Goal: Task Accomplishment & Management: Manage account settings

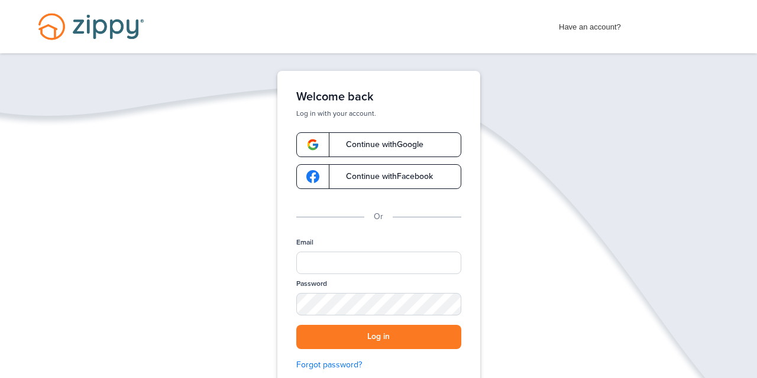
click at [320, 251] on div "Email" at bounding box center [378, 258] width 165 height 41
click at [320, 259] on input "Email" at bounding box center [378, 263] width 165 height 22
type input "**********"
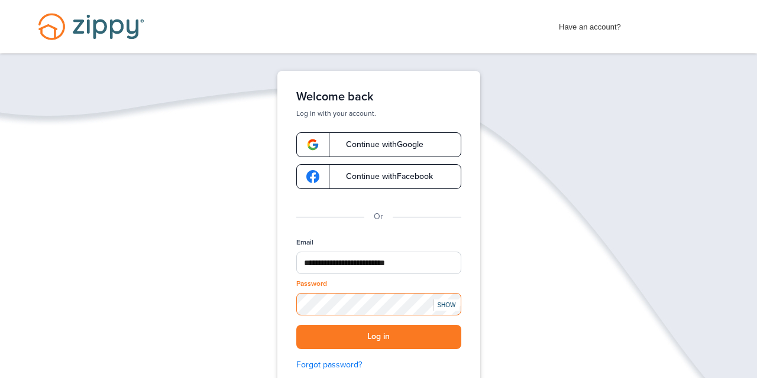
click at [296, 325] on button "Log in" at bounding box center [378, 337] width 165 height 24
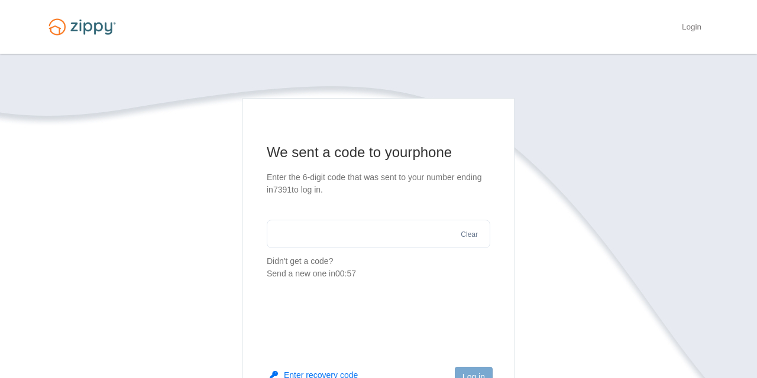
click at [310, 233] on input "text" at bounding box center [378, 234] width 223 height 28
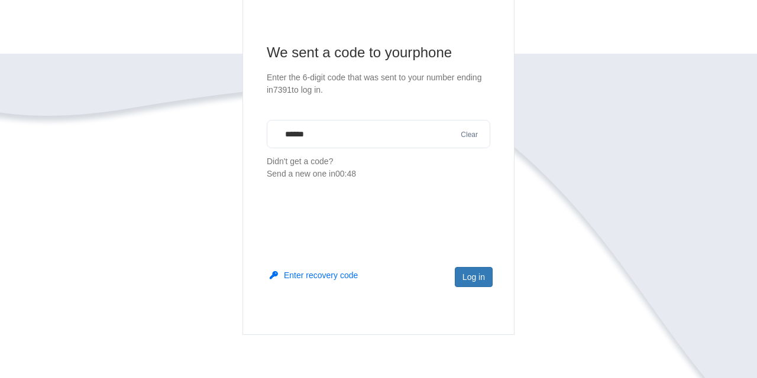
scroll to position [122, 0]
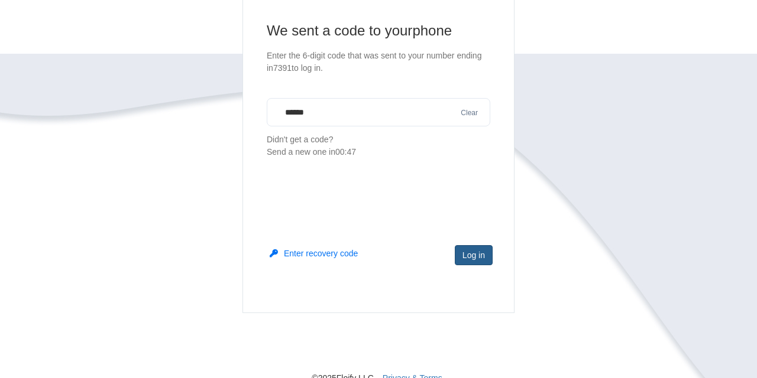
type input "******"
click at [468, 256] on button "Log in" at bounding box center [474, 255] width 38 height 20
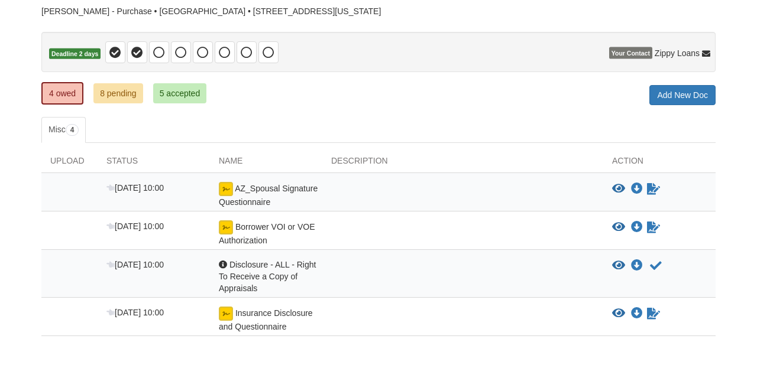
scroll to position [105, 0]
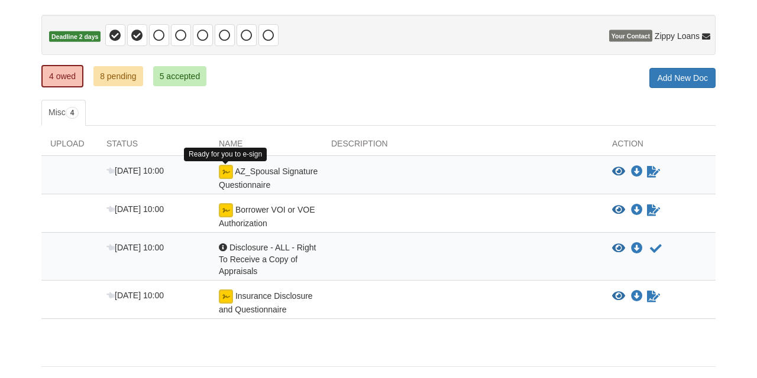
click at [228, 171] on img at bounding box center [226, 172] width 14 height 14
click at [229, 174] on img at bounding box center [226, 172] width 14 height 14
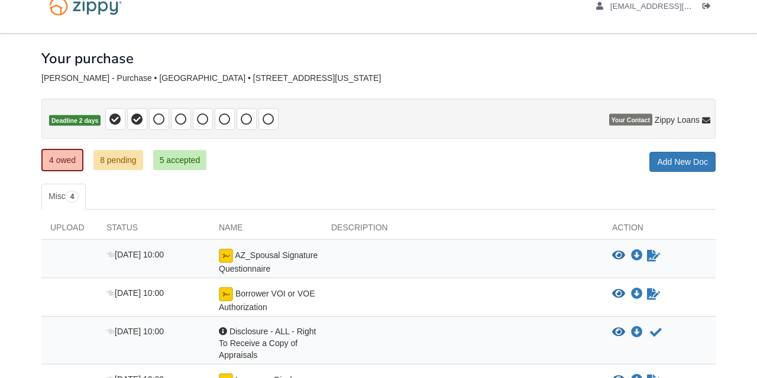
scroll to position [9, 0]
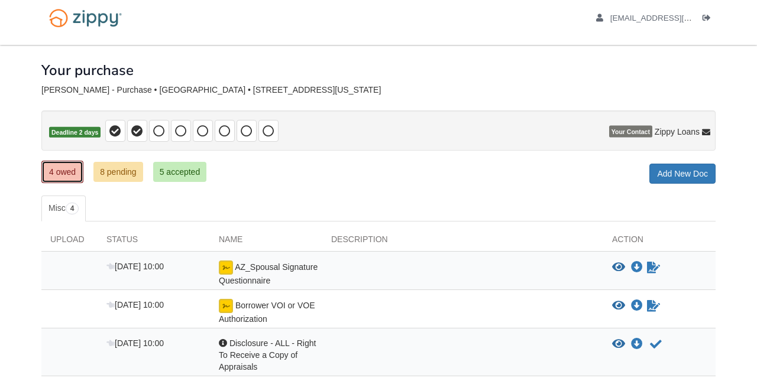
click at [62, 176] on link "4 owed" at bounding box center [62, 172] width 42 height 22
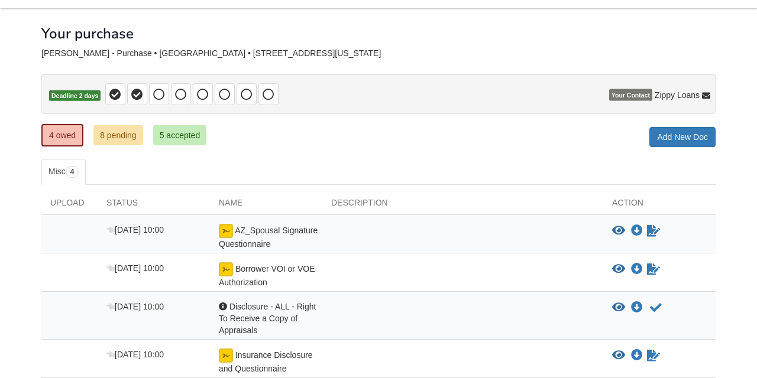
scroll to position [46, 0]
click at [656, 230] on icon "Sign Form" at bounding box center [653, 231] width 13 height 12
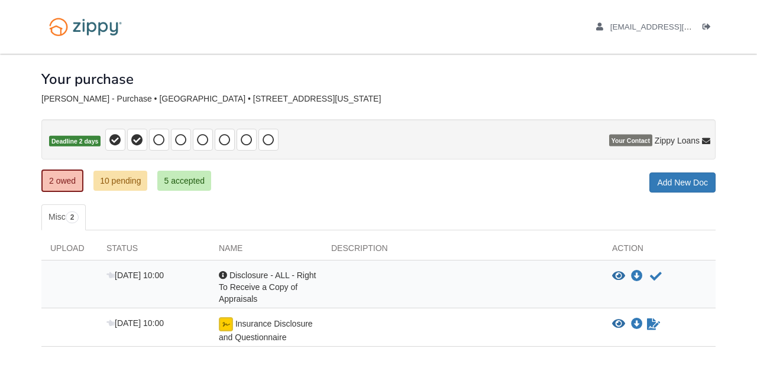
scroll to position [64, 0]
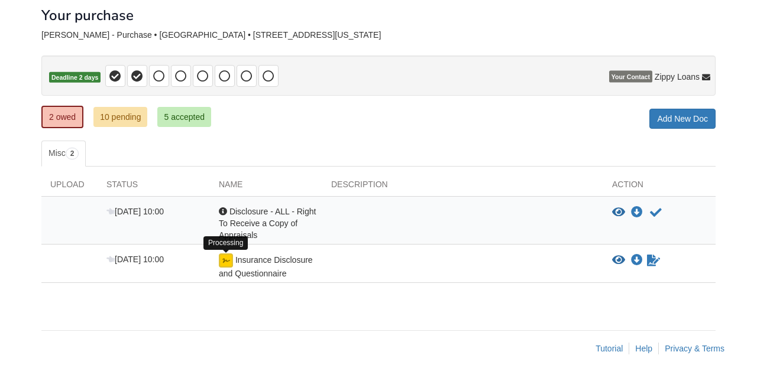
click at [229, 261] on img at bounding box center [226, 261] width 14 height 14
click at [654, 255] on icon "Waiting for your co-borrower to e-sign" at bounding box center [653, 261] width 13 height 12
click at [655, 260] on icon "Waiting for your co-borrower to e-sign" at bounding box center [653, 261] width 13 height 12
click at [335, 268] on div at bounding box center [462, 267] width 281 height 26
click at [58, 121] on link "2 owed" at bounding box center [62, 117] width 42 height 22
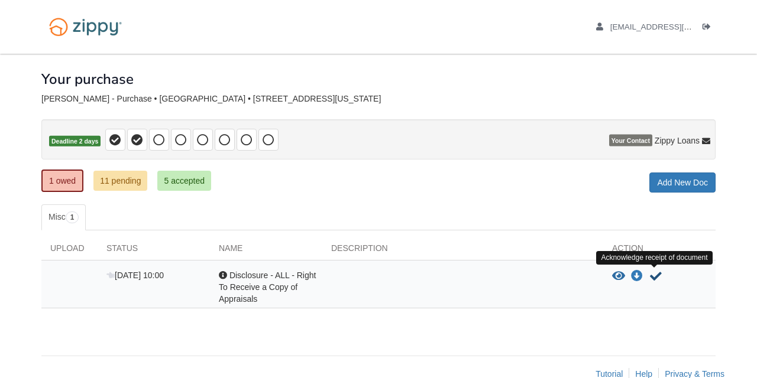
click at [655, 276] on icon "Acknowledge receipt of document" at bounding box center [656, 277] width 12 height 12
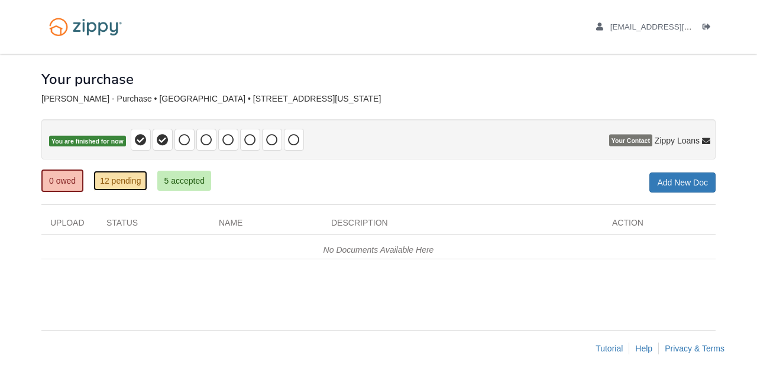
click at [126, 180] on link "12 pending" at bounding box center [120, 181] width 54 height 20
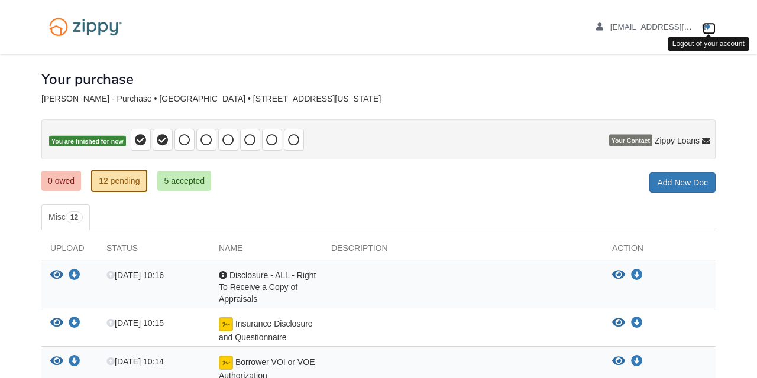
click at [707, 25] on icon "Log out" at bounding box center [706, 27] width 8 height 8
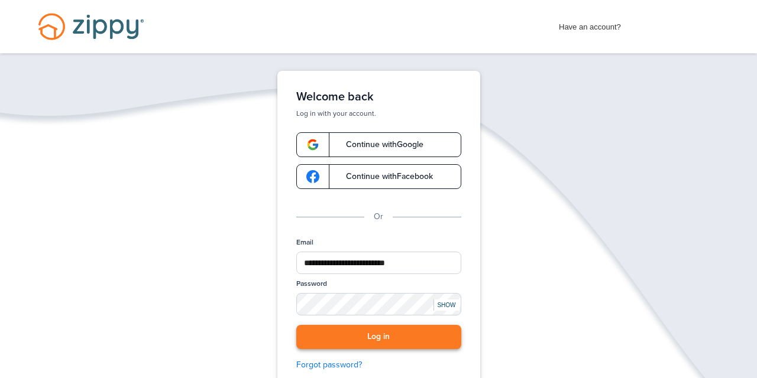
click at [401, 335] on button "Log in" at bounding box center [378, 337] width 165 height 24
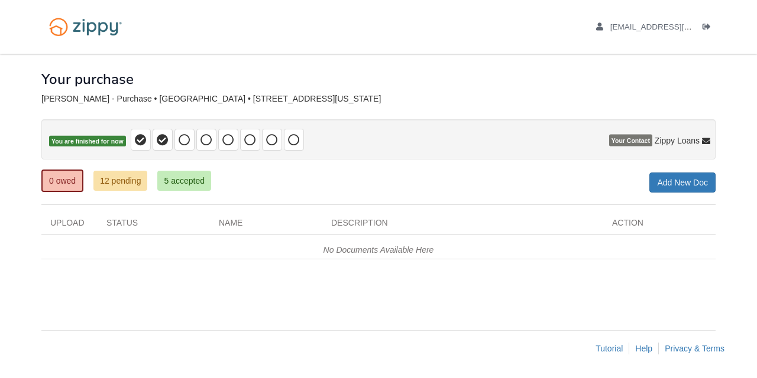
click at [178, 101] on div "[PERSON_NAME] - Purchase • [GEOGRAPHIC_DATA] • [STREET_ADDRESS][US_STATE]" at bounding box center [378, 99] width 674 height 10
click at [676, 27] on span "[EMAIL_ADDRESS][DOMAIN_NAME]" at bounding box center [677, 26] width 135 height 9
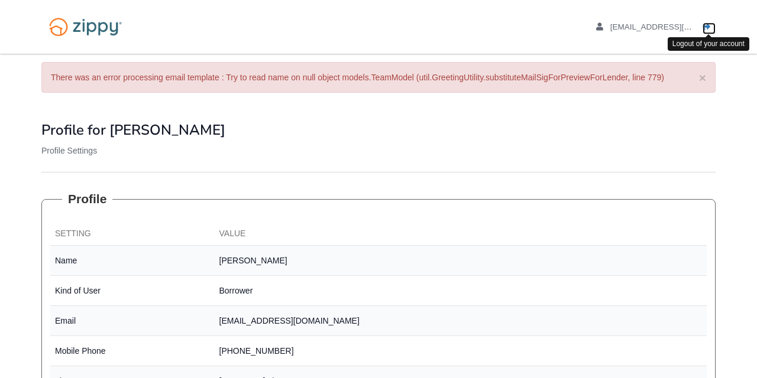
click at [705, 30] on icon "Log out" at bounding box center [706, 27] width 8 height 8
